Goal: Check status

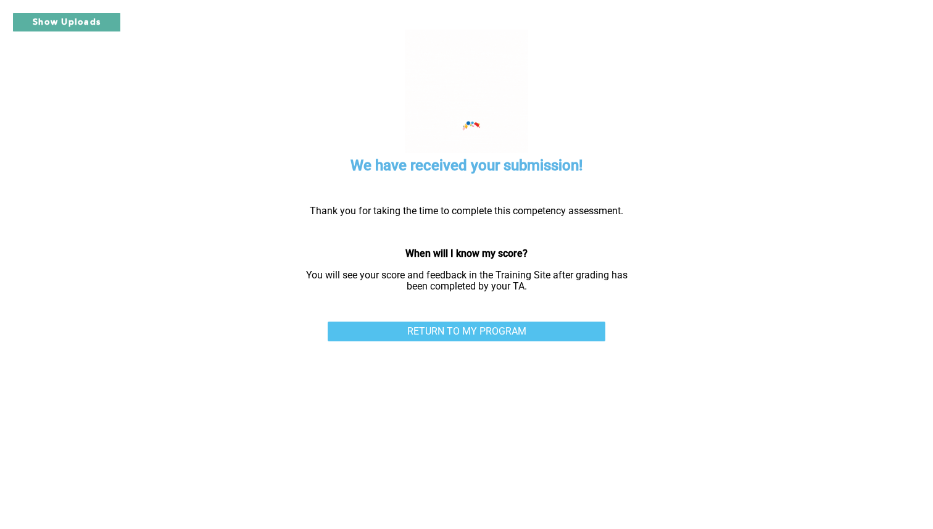
click at [452, 327] on link "RETURN TO MY PROGRAM" at bounding box center [467, 332] width 278 height 20
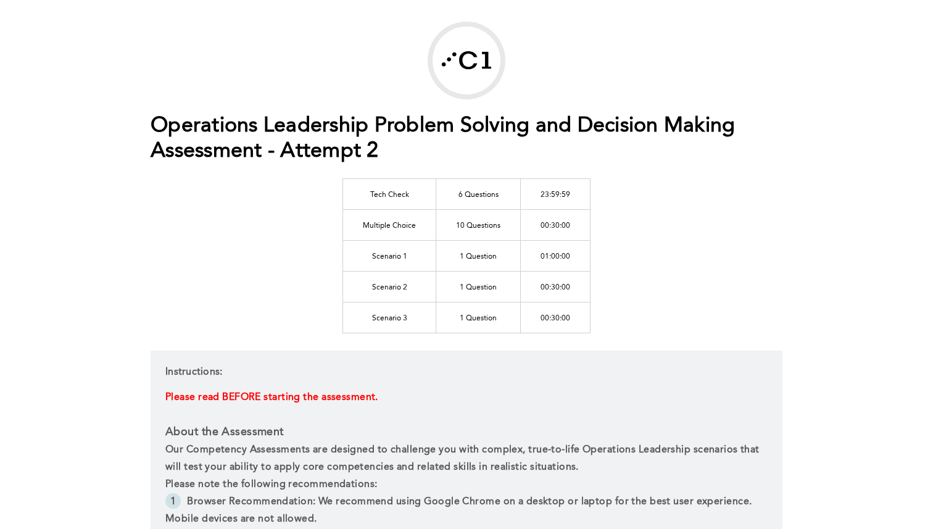
scroll to position [46, 0]
